Goal: Use online tool/utility: Utilize a website feature to perform a specific function

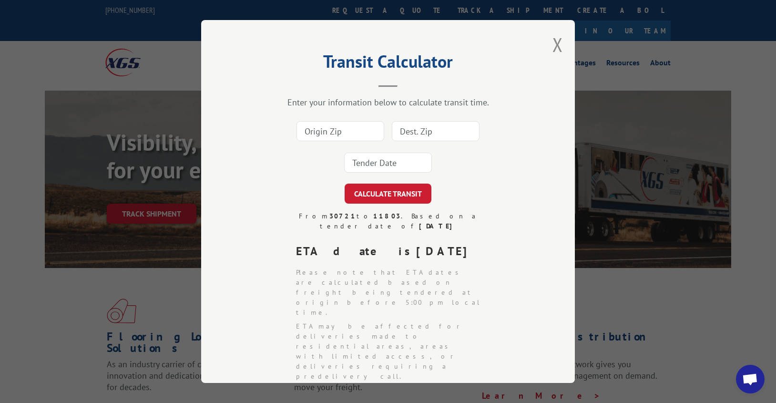
scroll to position [48, 0]
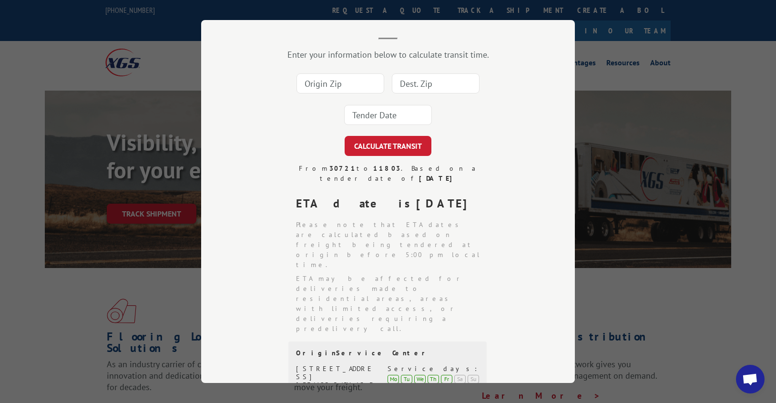
click at [159, 167] on div "Transit Calculator Enter your information below to calculate transit time. CALC…" at bounding box center [388, 201] width 776 height 403
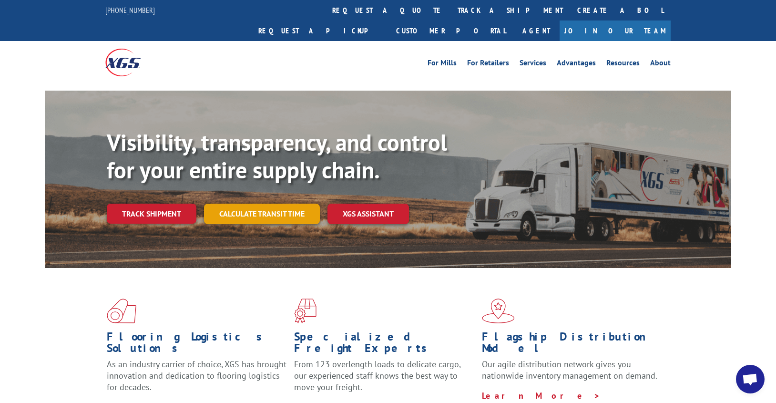
click at [267, 203] on link "Calculate transit time" at bounding box center [262, 213] width 116 height 20
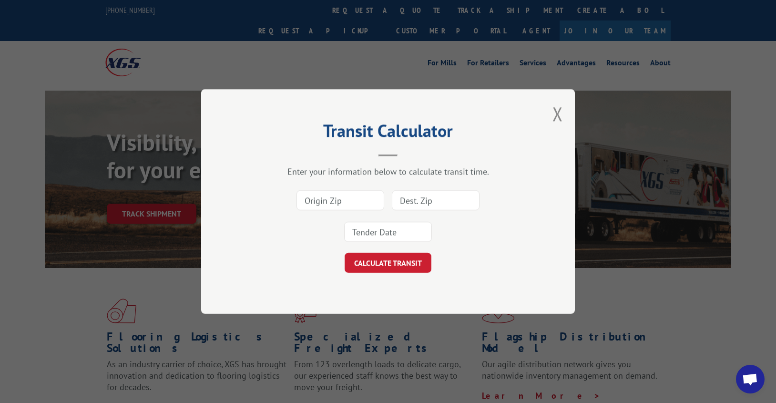
click at [362, 199] on input at bounding box center [340, 200] width 88 height 20
type input "30721"
click at [401, 208] on input at bounding box center [436, 200] width 88 height 20
type input "11803"
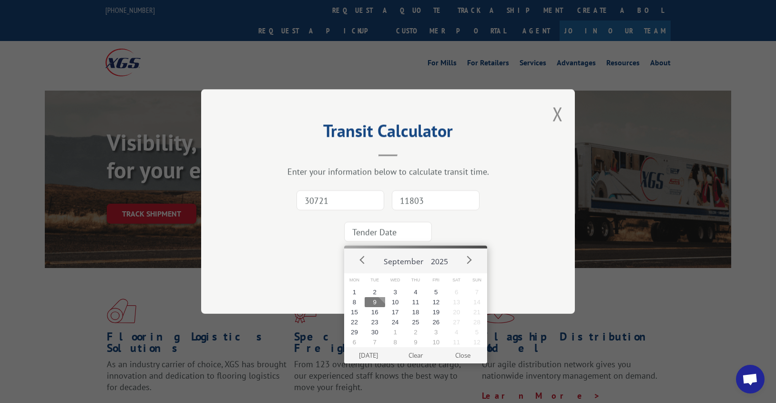
click at [384, 237] on input at bounding box center [388, 232] width 88 height 20
click at [393, 303] on button "10" at bounding box center [395, 302] width 20 height 10
type input "[DATE]"
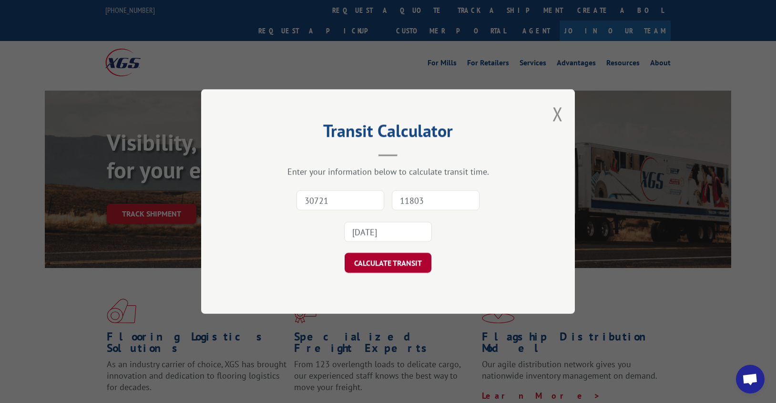
click at [378, 262] on button "CALCULATE TRANSIT" at bounding box center [388, 263] width 87 height 20
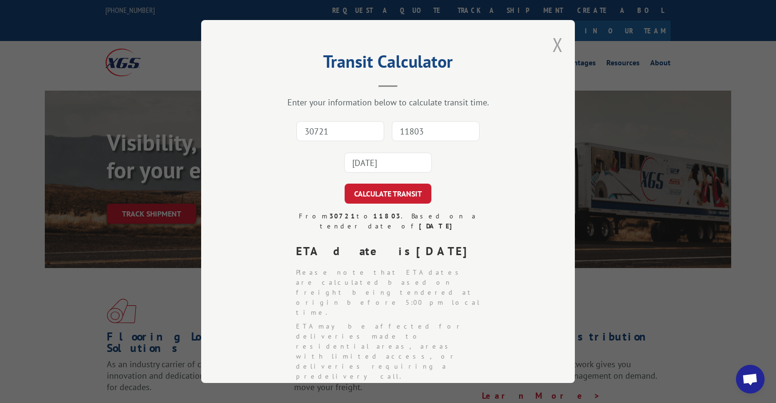
click at [555, 44] on button "Close modal" at bounding box center [557, 44] width 10 height 25
